Goal: Task Accomplishment & Management: Manage account settings

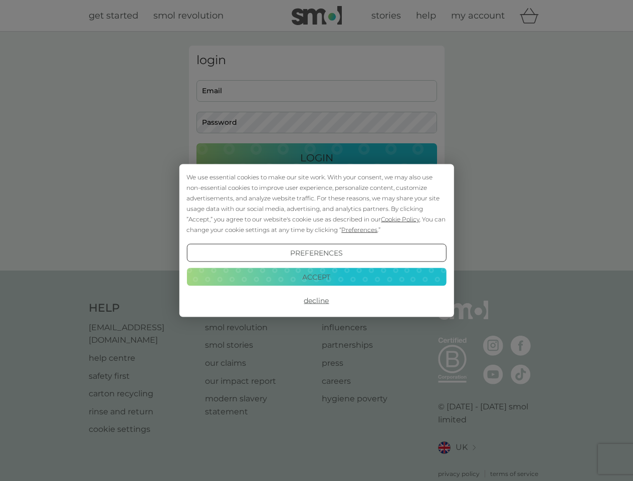
click at [400, 219] on span "Cookie Policy" at bounding box center [400, 219] width 39 height 8
click at [358, 229] on div "login Email Password Login ● ● ● ● ● ● ● ● ● ● ● ● ● ● ● ● ● ● ● ● ● ● ● ● ● ● …" at bounding box center [317, 151] width 256 height 211
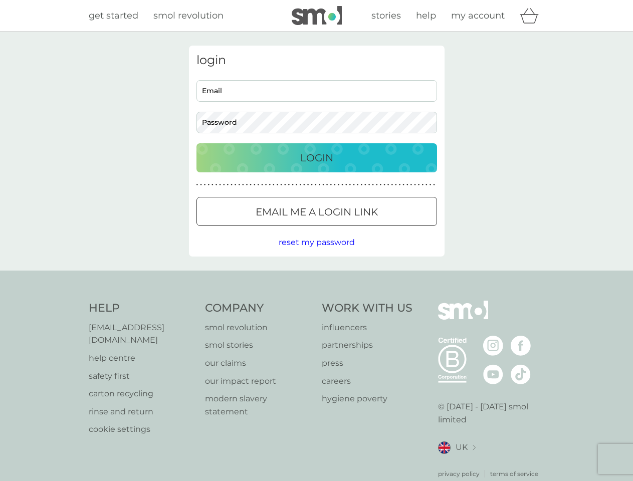
click at [316, 253] on div "login Email Password Login ● ● ● ● ● ● ● ● ● ● ● ● ● ● ● ● ● ● ● ● ● ● ● ● ● ● …" at bounding box center [317, 151] width 256 height 211
click at [316, 301] on div "Help [EMAIL_ADDRESS][DOMAIN_NAME] help centre safety first carton recycling rin…" at bounding box center [317, 390] width 456 height 178
click at [316, 277] on div "Help [EMAIL_ADDRESS][DOMAIN_NAME] help centre safety first carton recycling rin…" at bounding box center [316, 390] width 633 height 238
